Goal: Check status: Verify the current state of an ongoing process or item

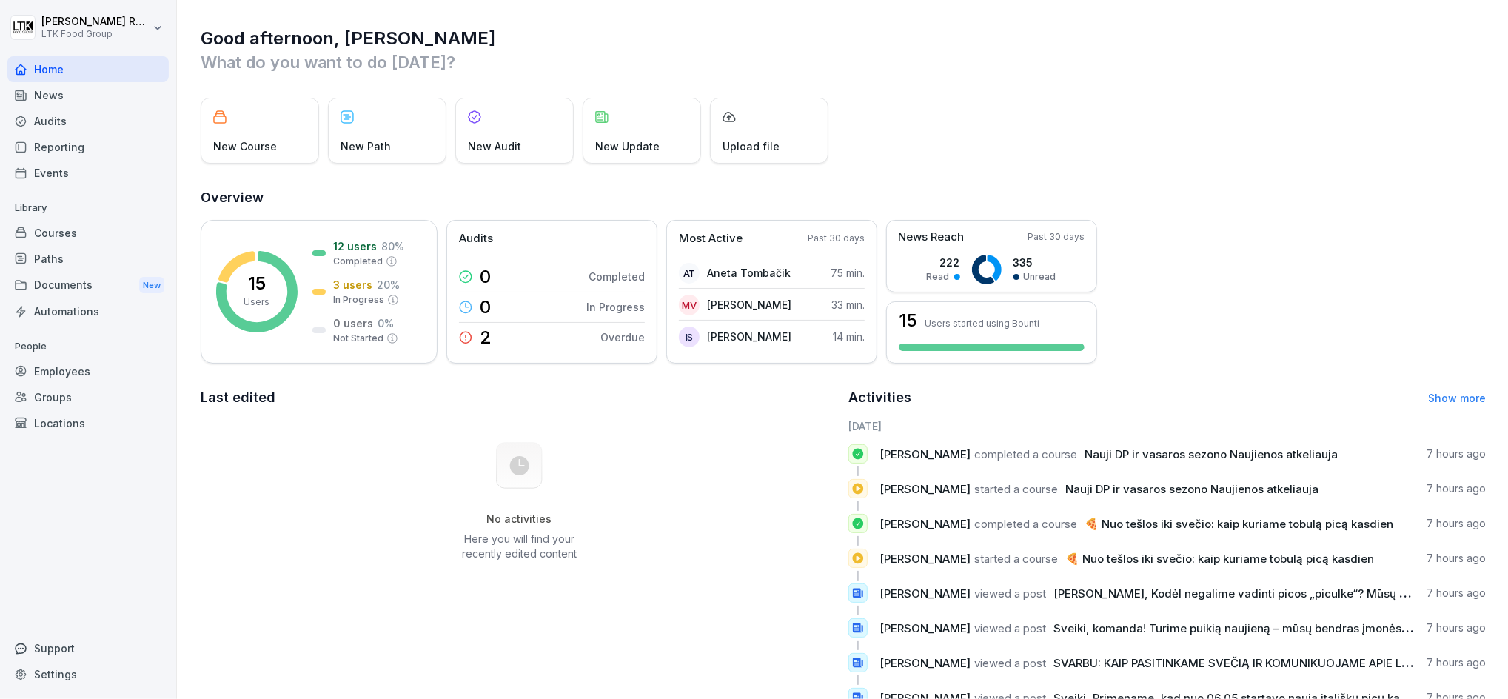
click at [63, 373] on div "Employees" at bounding box center [87, 371] width 161 height 26
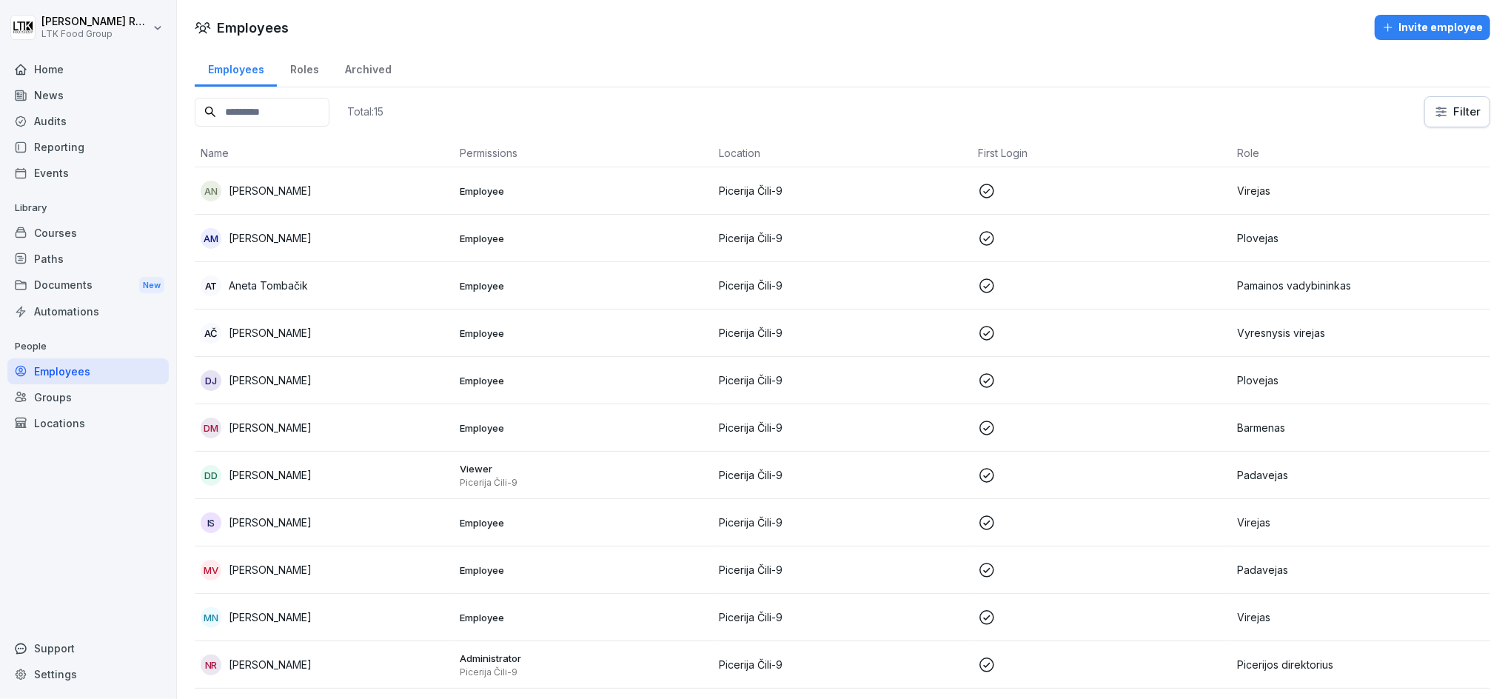
click at [270, 377] on p "[PERSON_NAME]" at bounding box center [270, 380] width 83 height 16
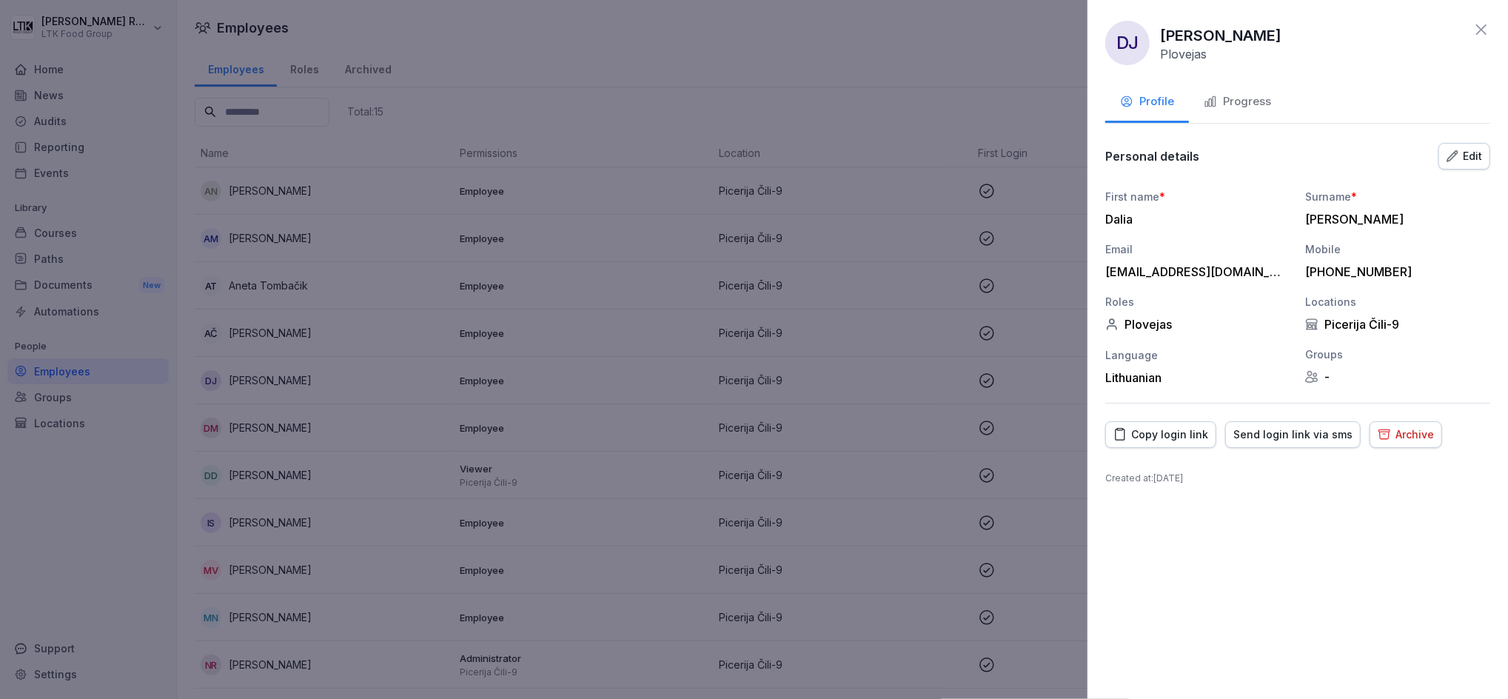
click at [1251, 103] on div "Progress" at bounding box center [1237, 101] width 67 height 17
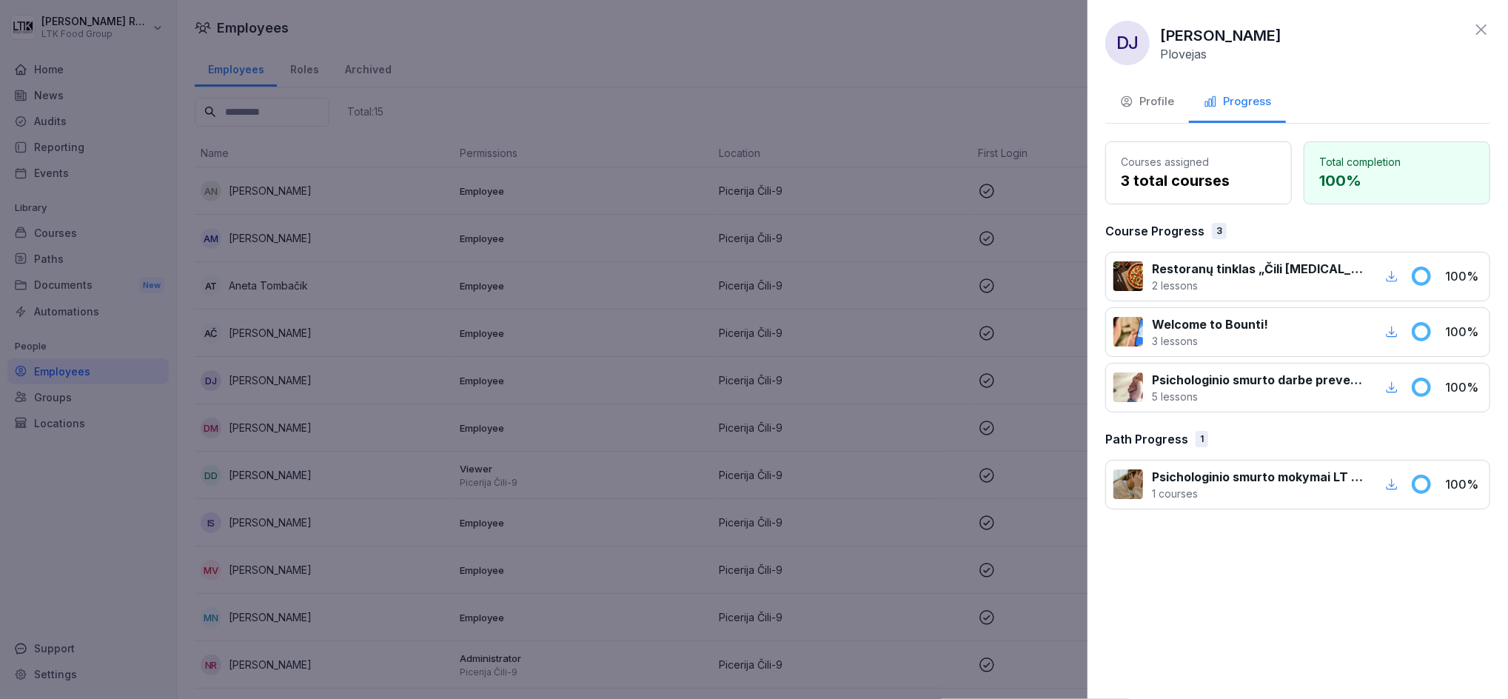
click at [1483, 27] on icon at bounding box center [1482, 30] width 18 height 18
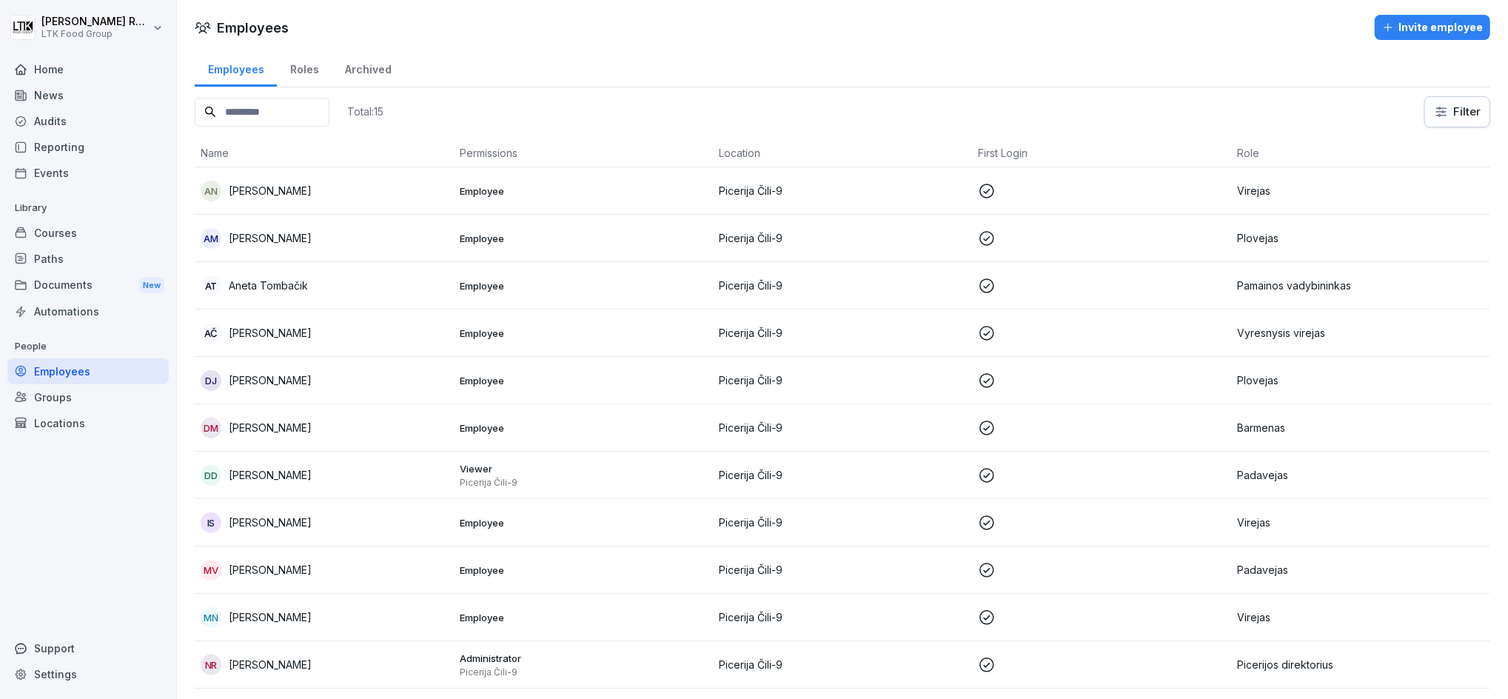
click at [304, 332] on p "[PERSON_NAME]" at bounding box center [270, 333] width 83 height 16
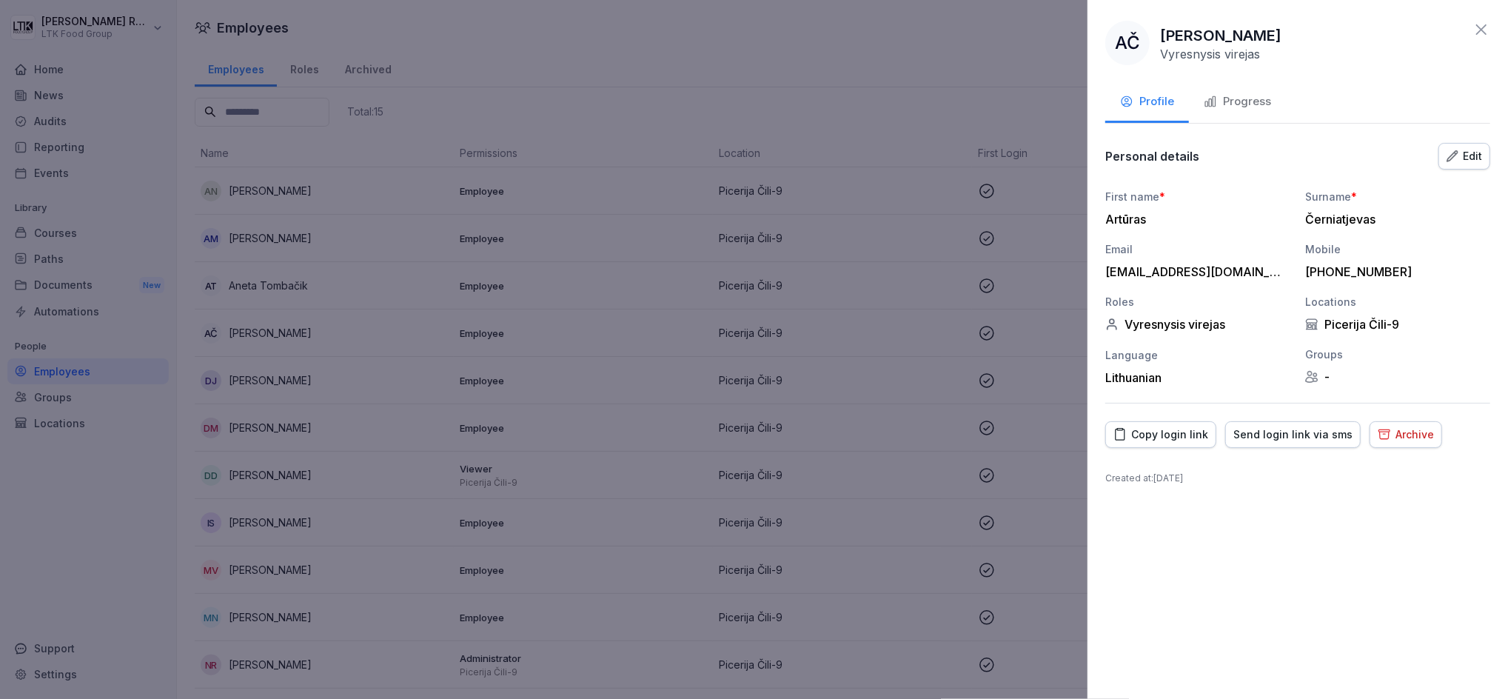
click at [1249, 105] on div "Progress" at bounding box center [1237, 101] width 67 height 17
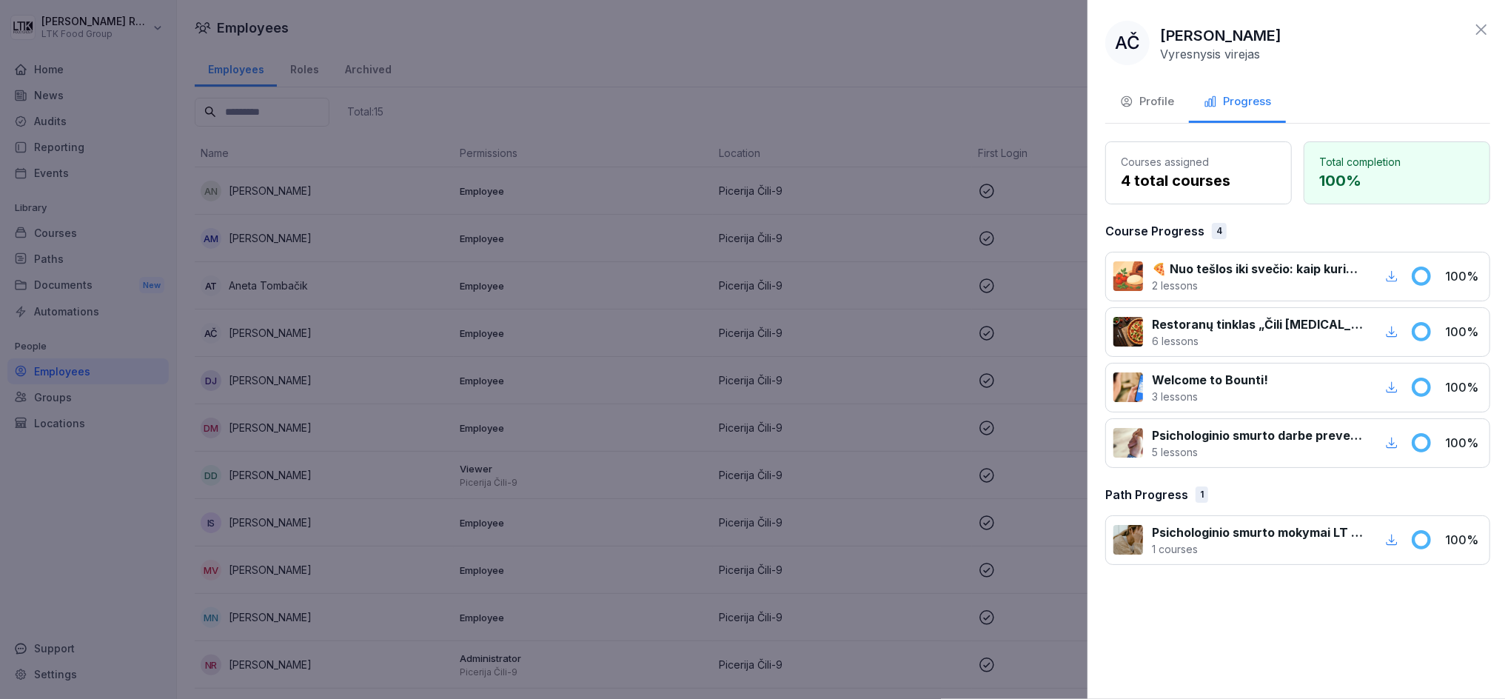
click at [1474, 26] on icon at bounding box center [1482, 30] width 18 height 18
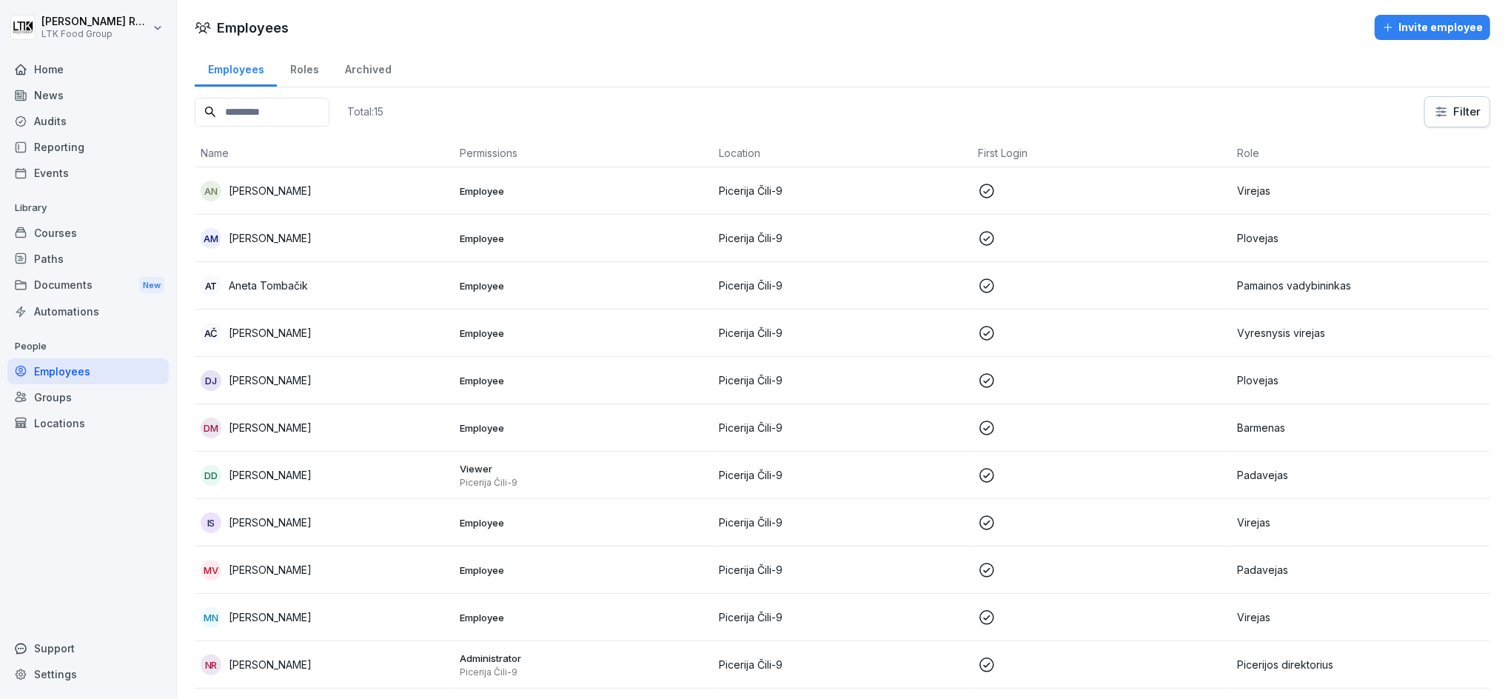
click at [291, 233] on p "[PERSON_NAME]" at bounding box center [270, 238] width 83 height 16
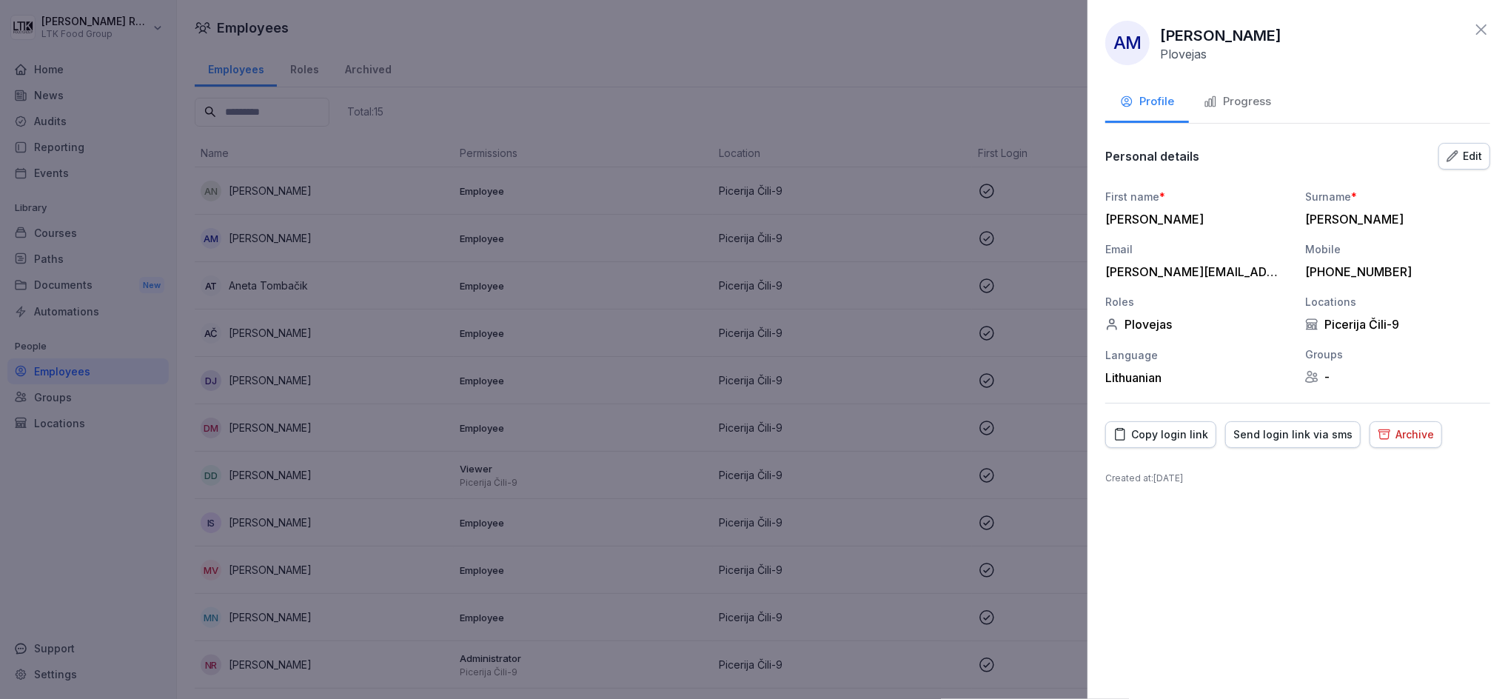
click at [1243, 101] on div "Progress" at bounding box center [1237, 101] width 67 height 17
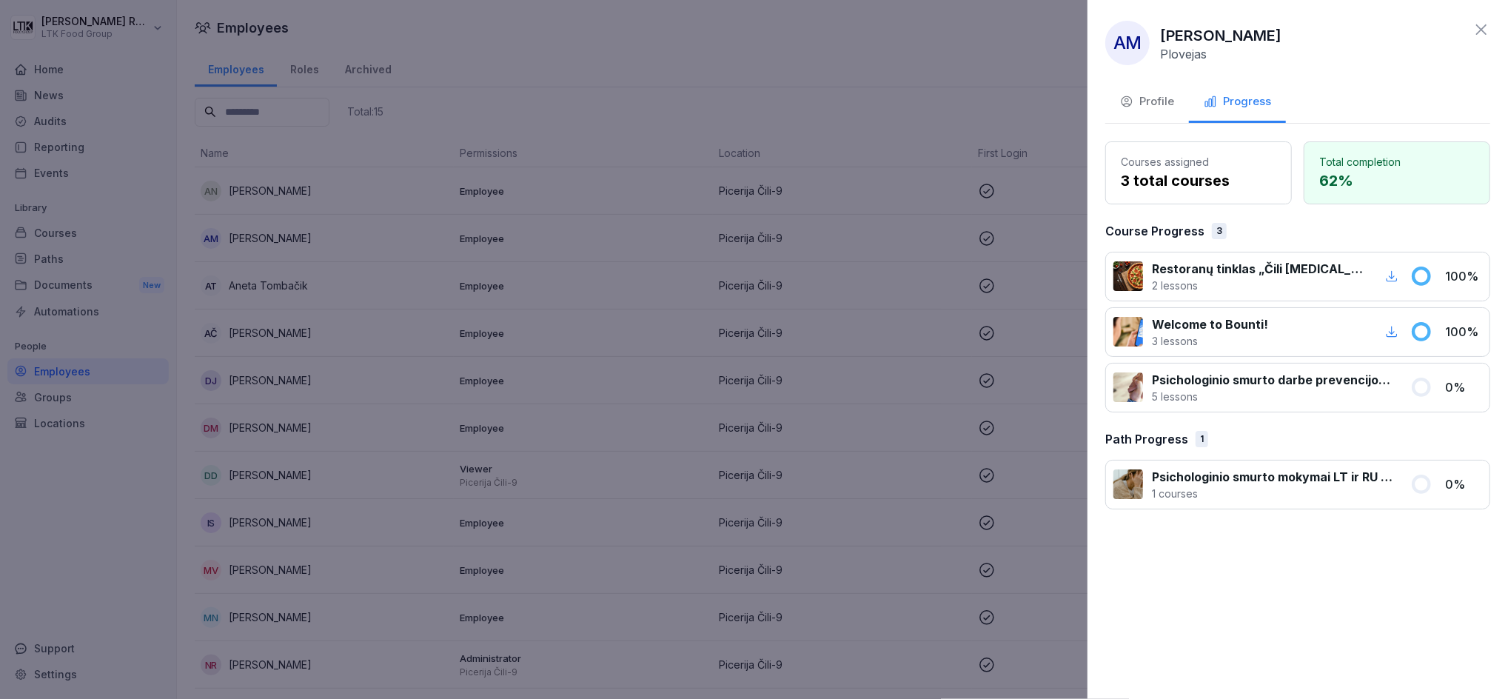
click at [1485, 27] on icon at bounding box center [1482, 30] width 18 height 18
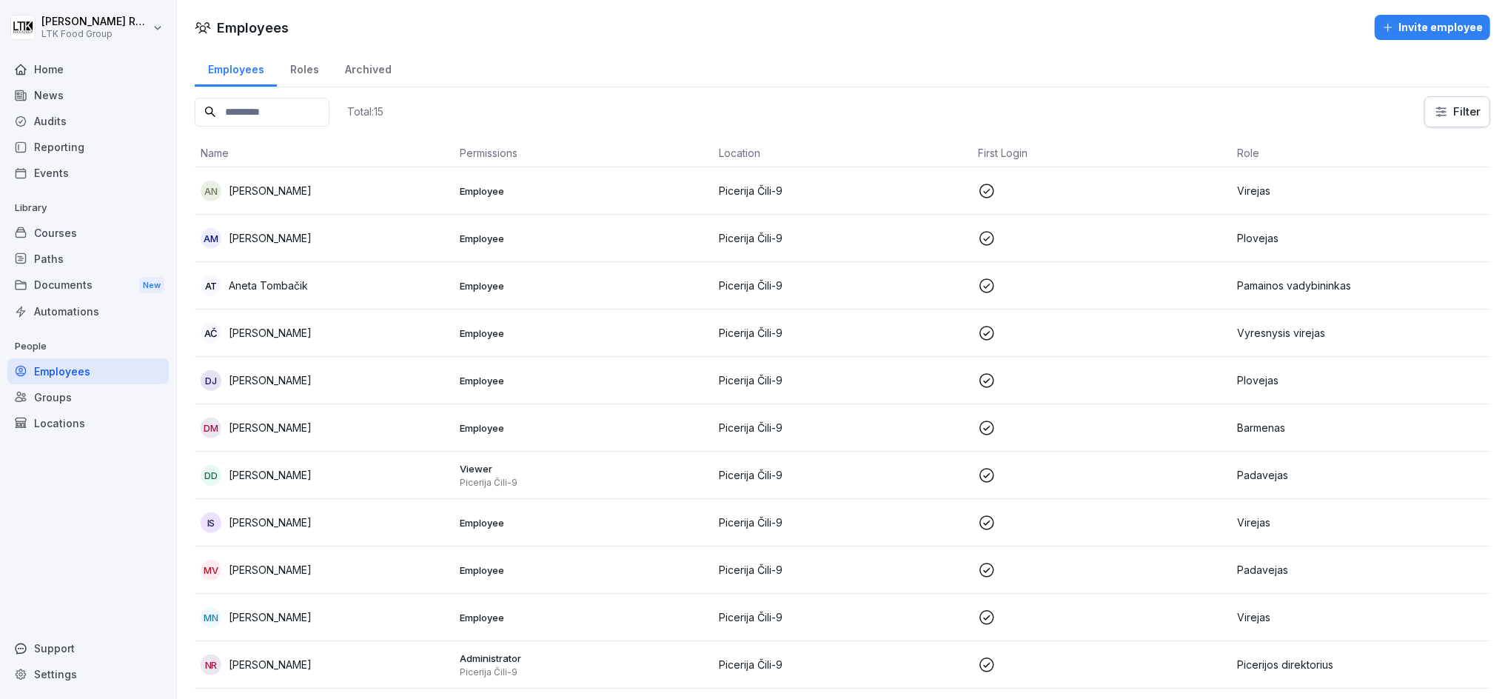
click at [300, 421] on p "[PERSON_NAME]" at bounding box center [270, 428] width 83 height 16
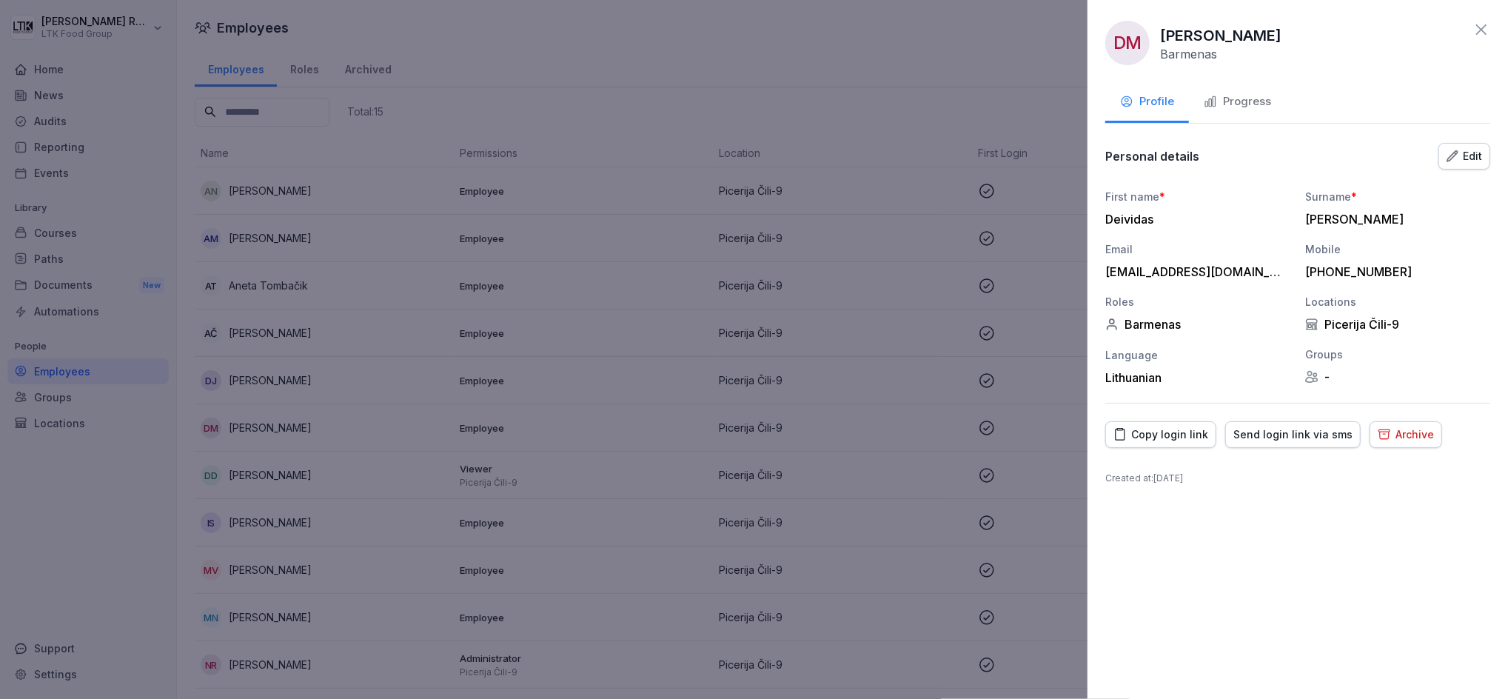
click at [1240, 97] on div "Progress" at bounding box center [1237, 101] width 67 height 17
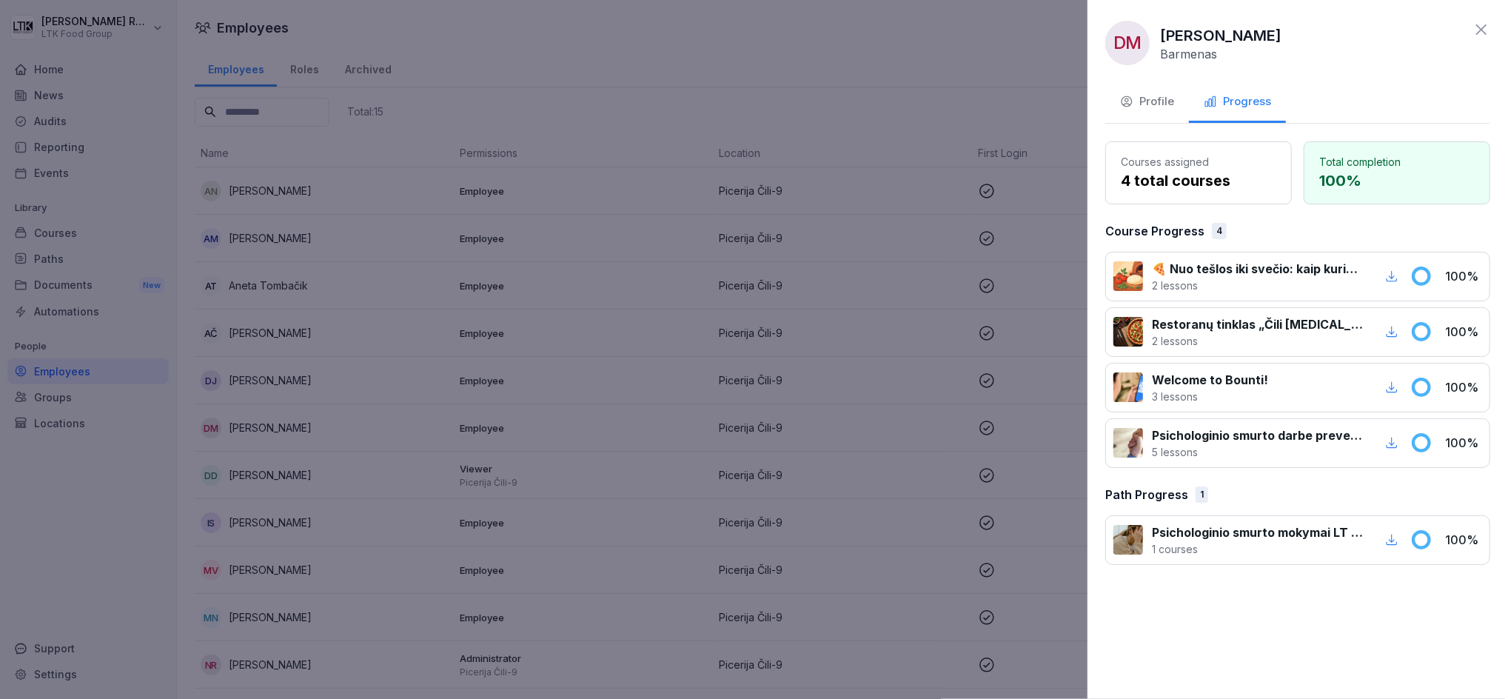
click at [1486, 22] on icon at bounding box center [1482, 30] width 18 height 18
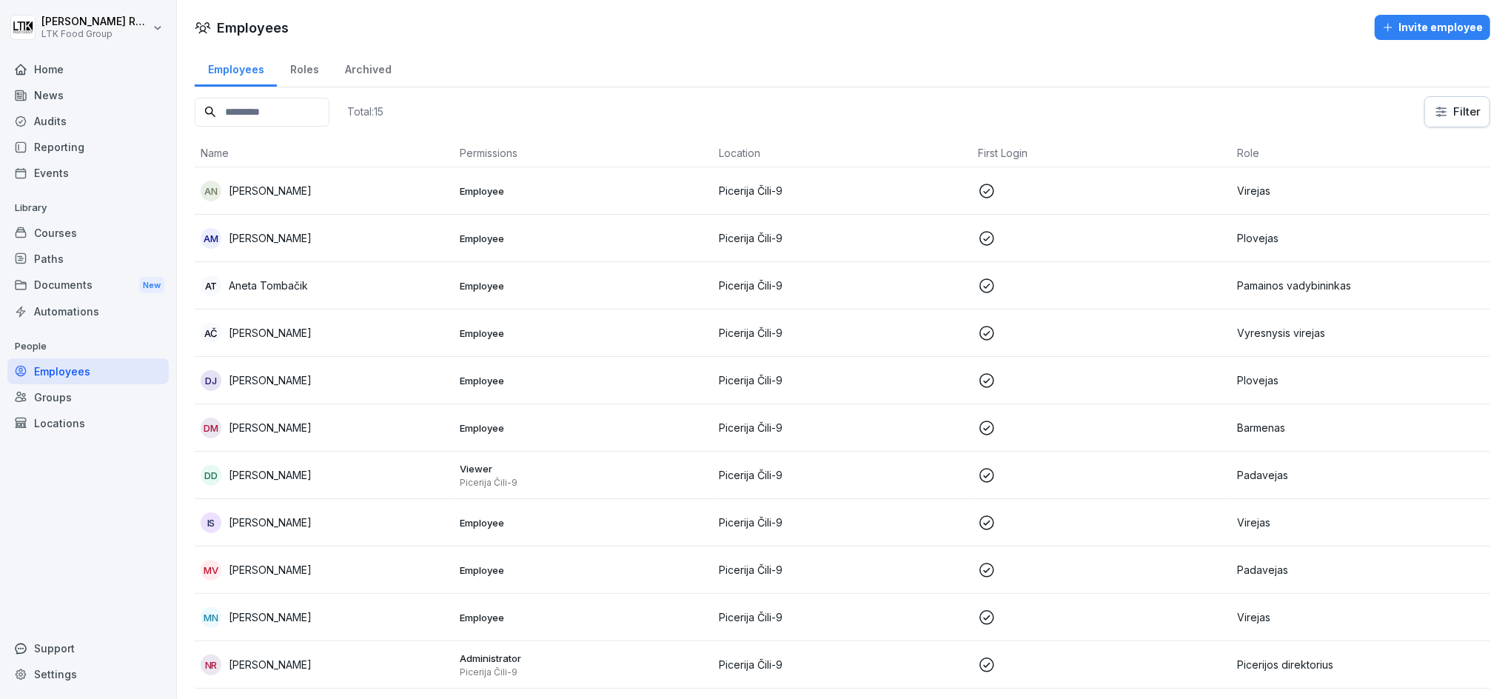
click at [290, 465] on div "DD [PERSON_NAME]" at bounding box center [324, 475] width 247 height 21
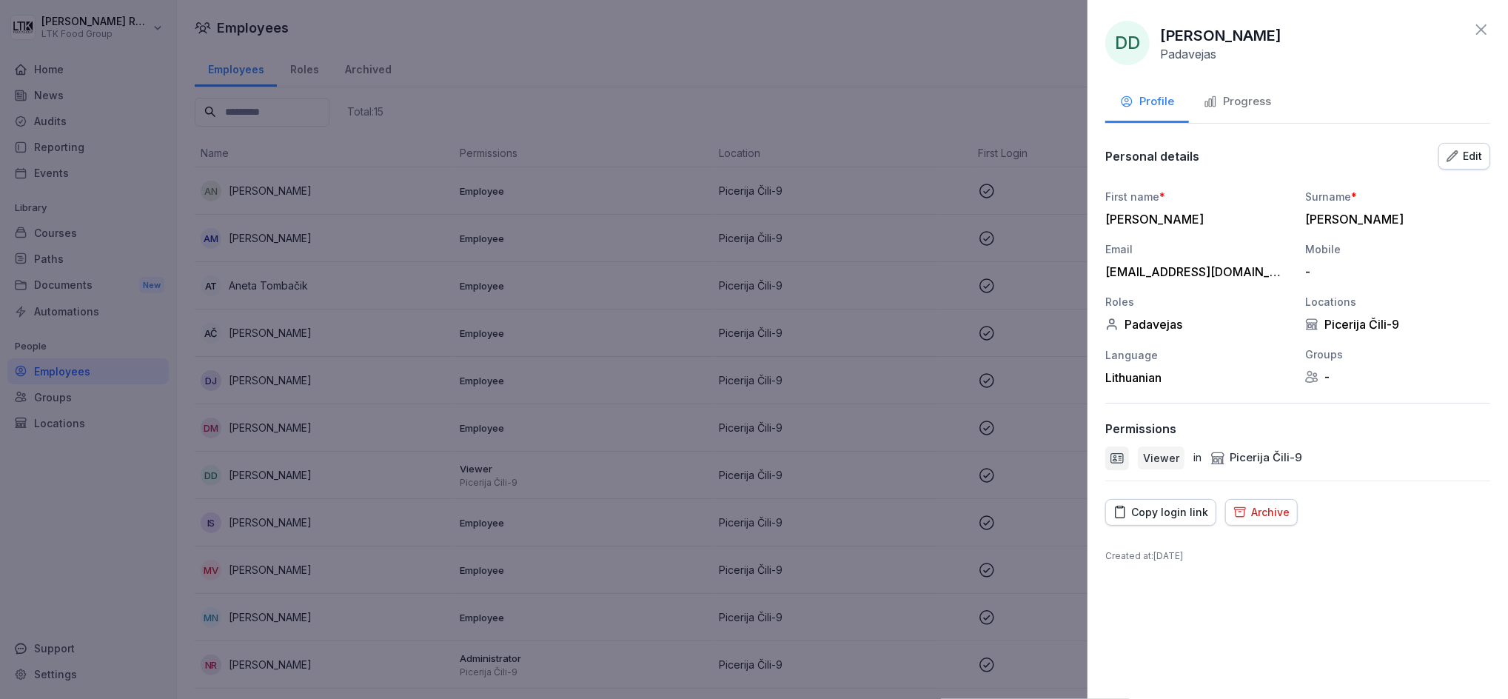
click at [1225, 107] on div "Progress" at bounding box center [1237, 101] width 67 height 17
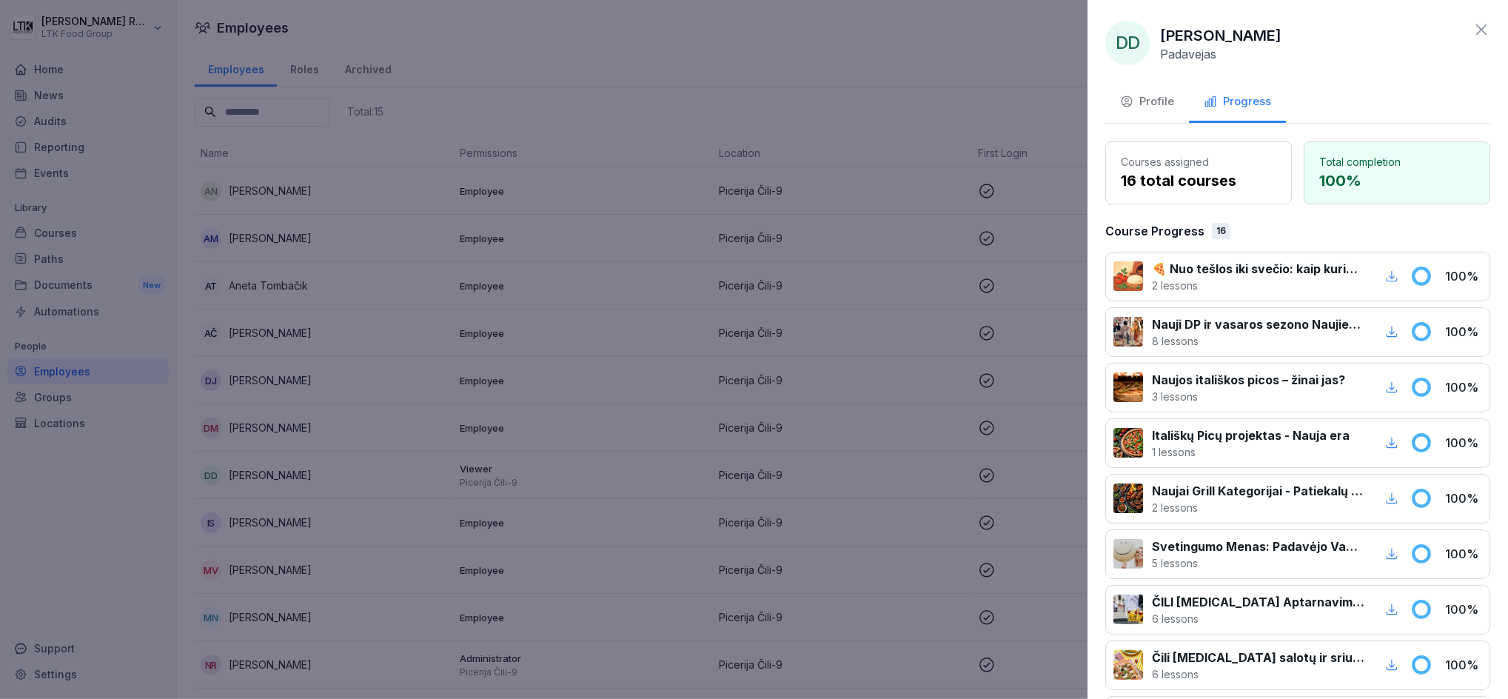
click at [1473, 29] on icon at bounding box center [1482, 30] width 18 height 18
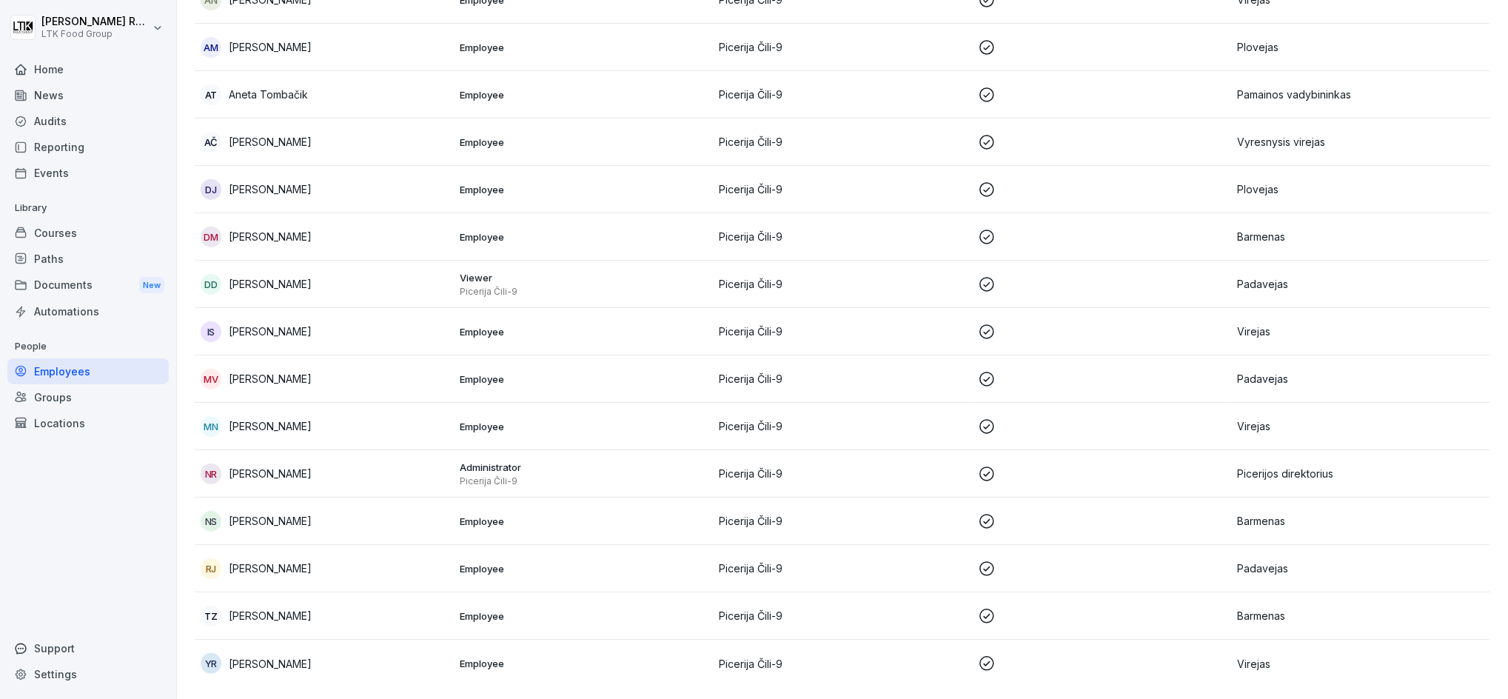
scroll to position [107, 0]
